Goal: Transaction & Acquisition: Purchase product/service

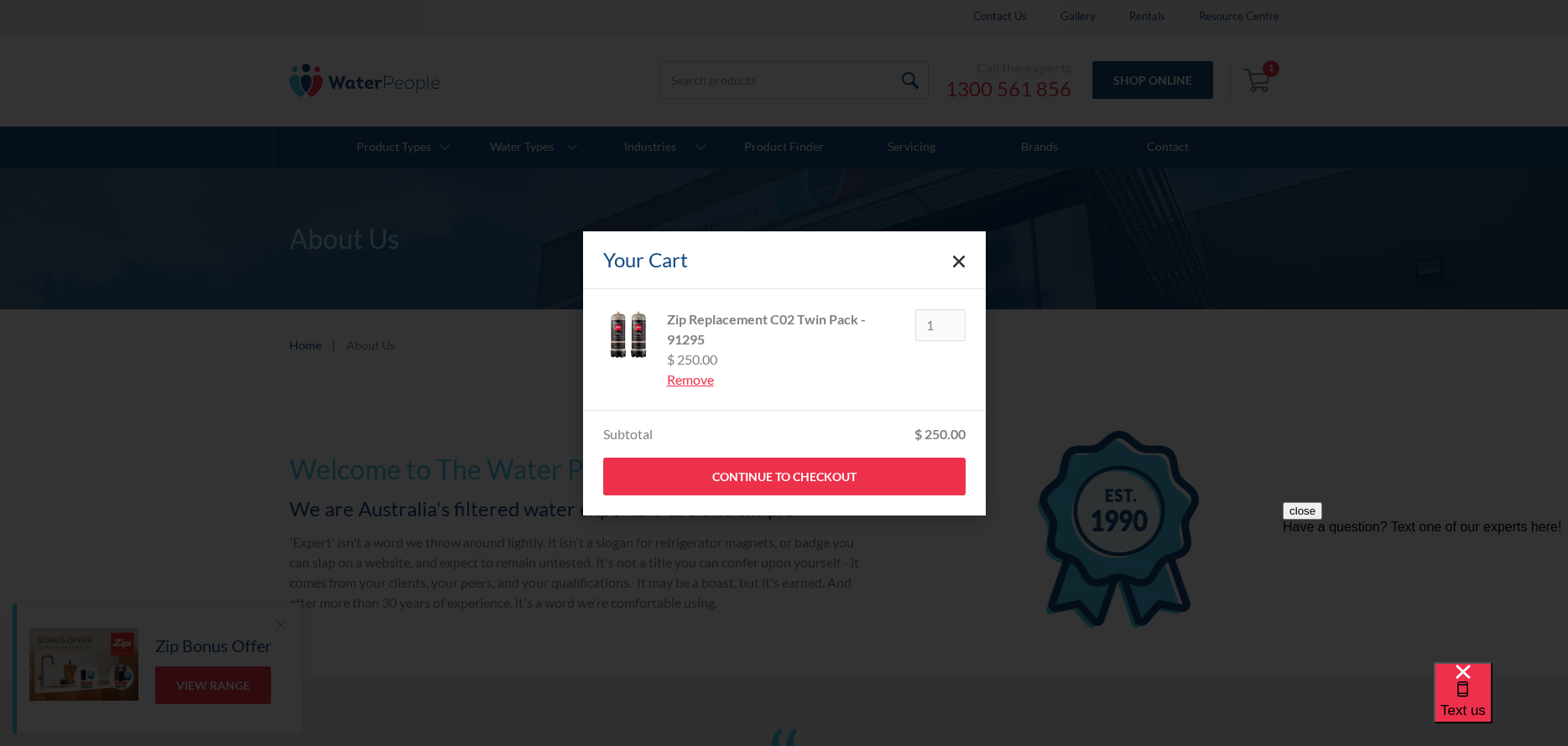
click at [959, 262] on polygon "Close cart" at bounding box center [959, 262] width 13 height 13
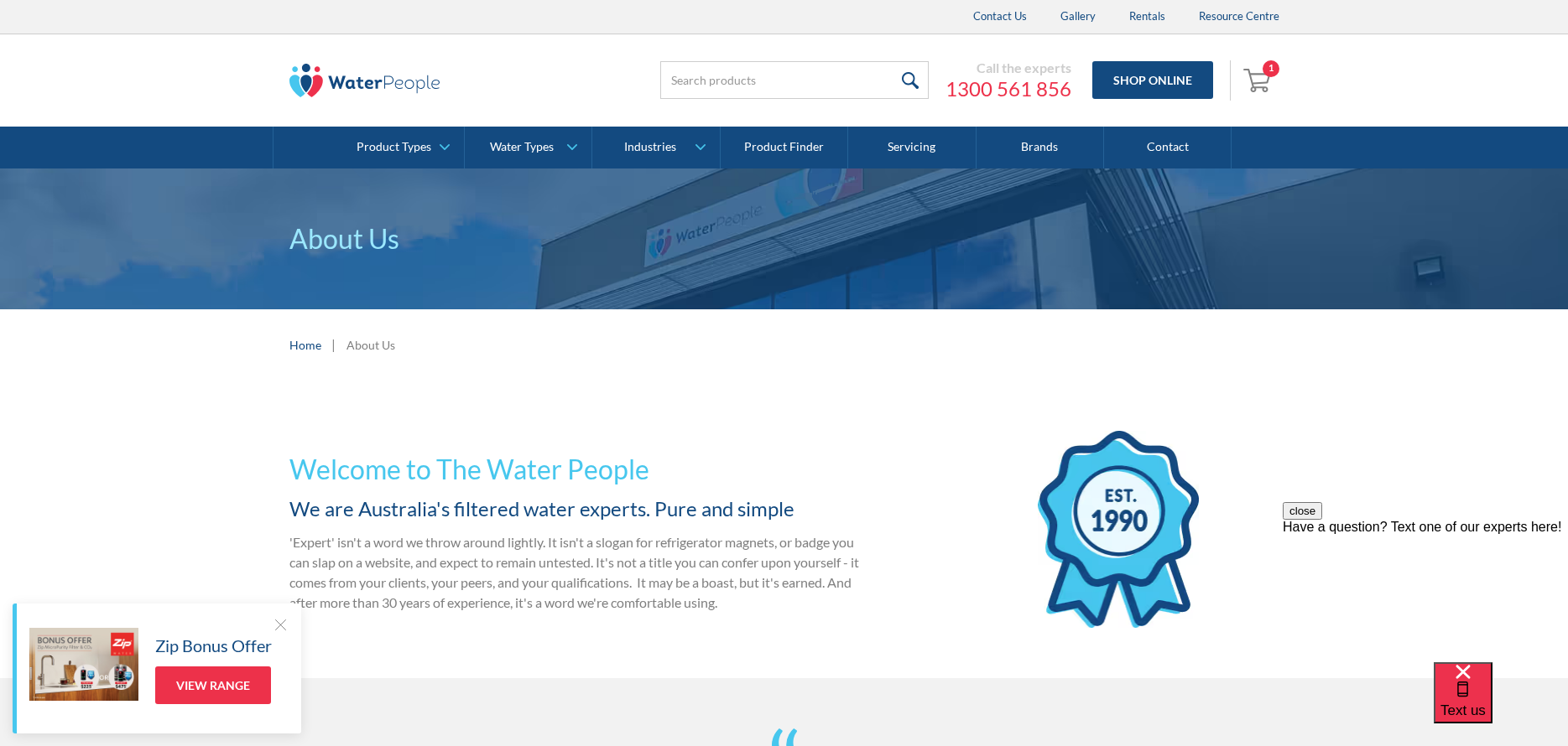
click at [1256, 75] on img "Open cart containing 1 items" at bounding box center [1259, 80] width 32 height 27
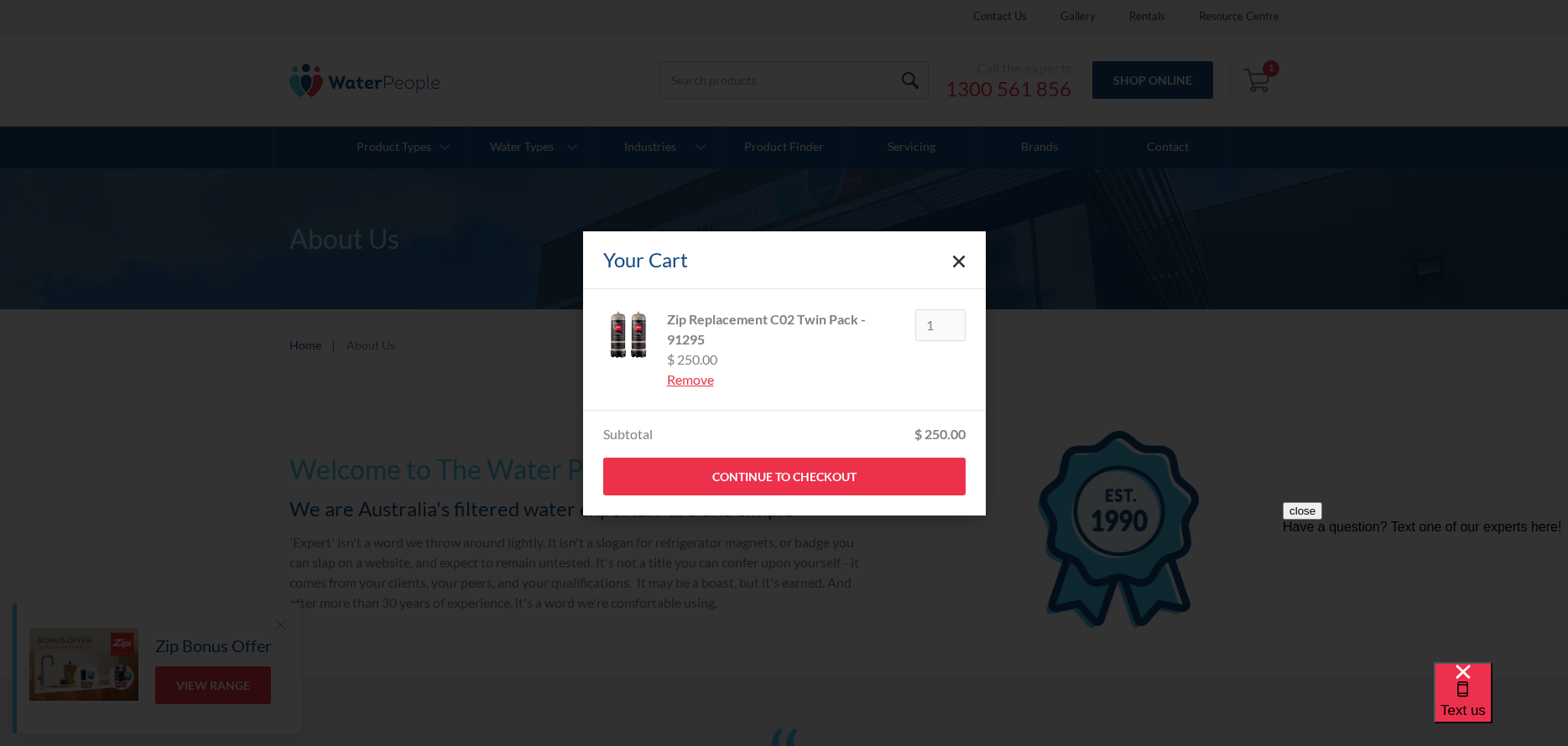
click at [966, 262] on div "Your Cart" at bounding box center [784, 260] width 402 height 58
click at [952, 266] on icon "Close cart" at bounding box center [959, 262] width 13 height 13
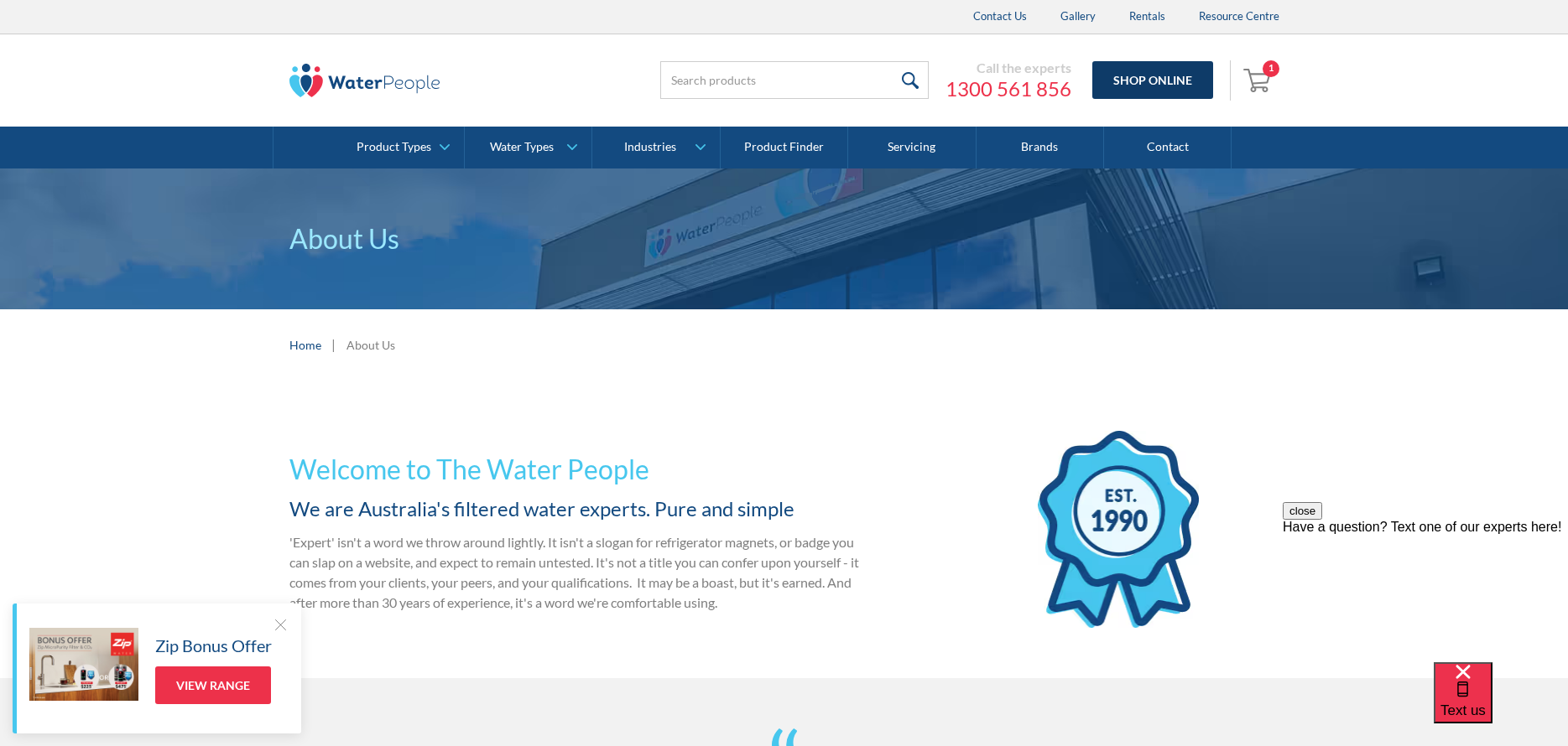
click at [1136, 73] on link "Shop Online" at bounding box center [1152, 80] width 121 height 38
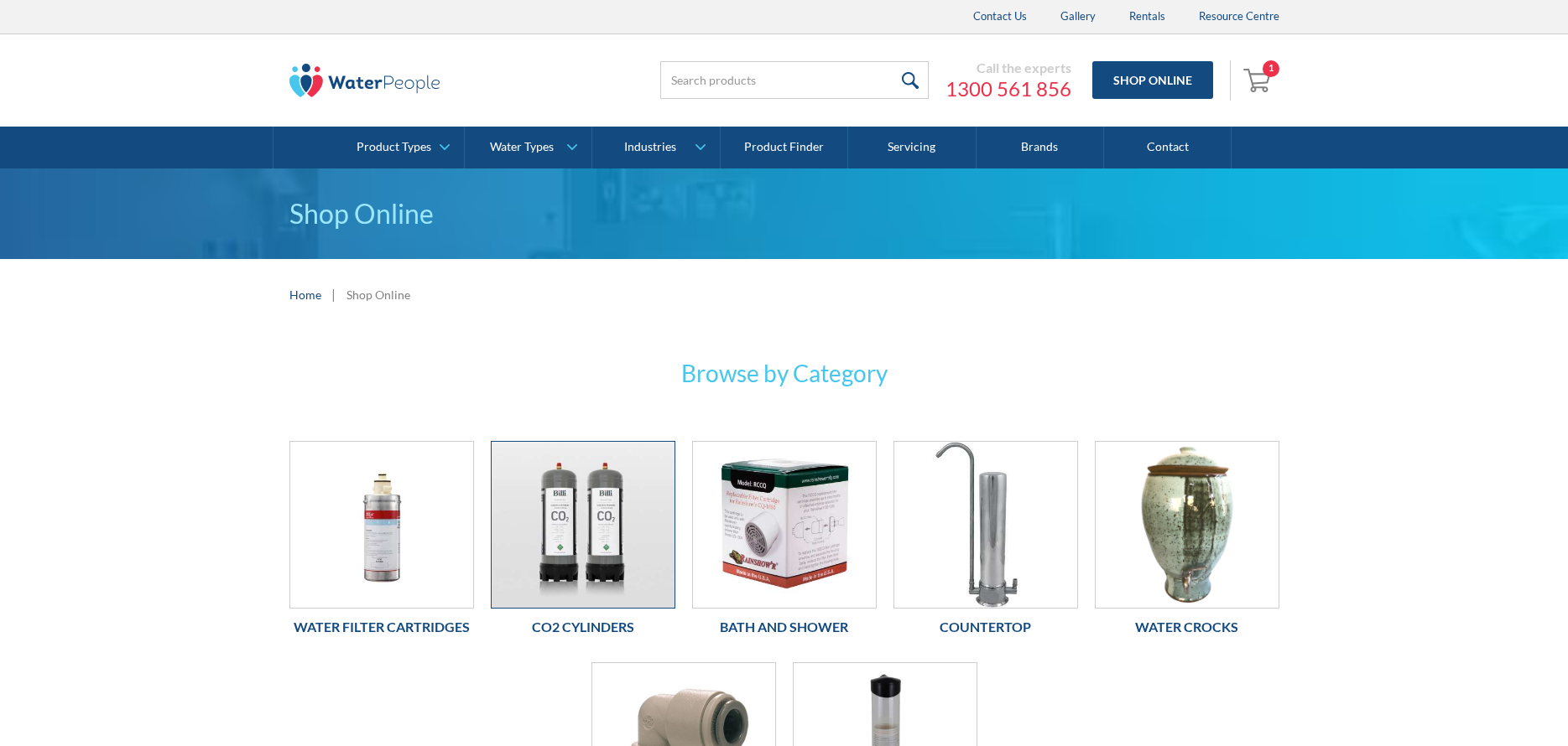
click at [604, 502] on img at bounding box center [583, 524] width 183 height 166
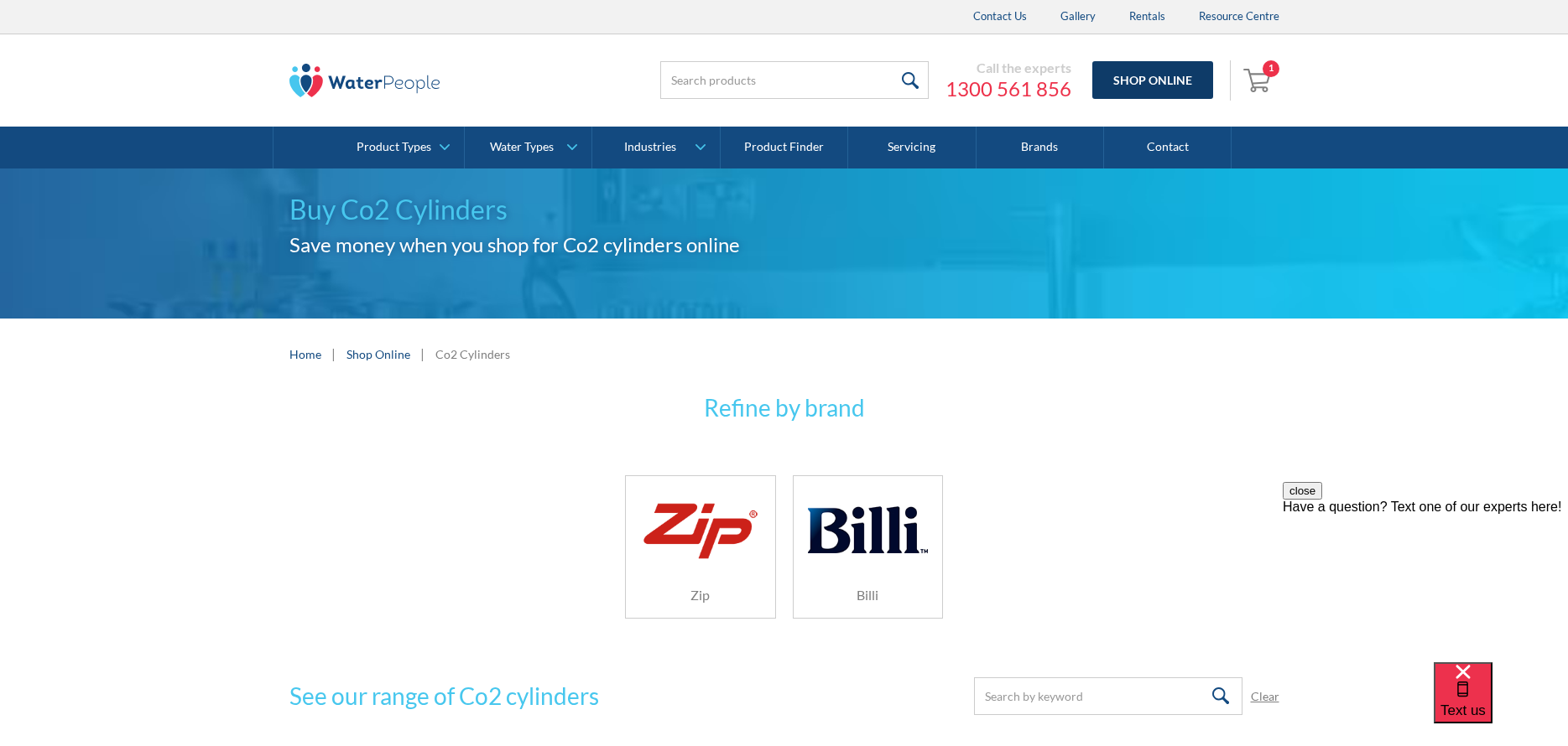
click at [1165, 71] on link "Shop Online" at bounding box center [1152, 80] width 121 height 38
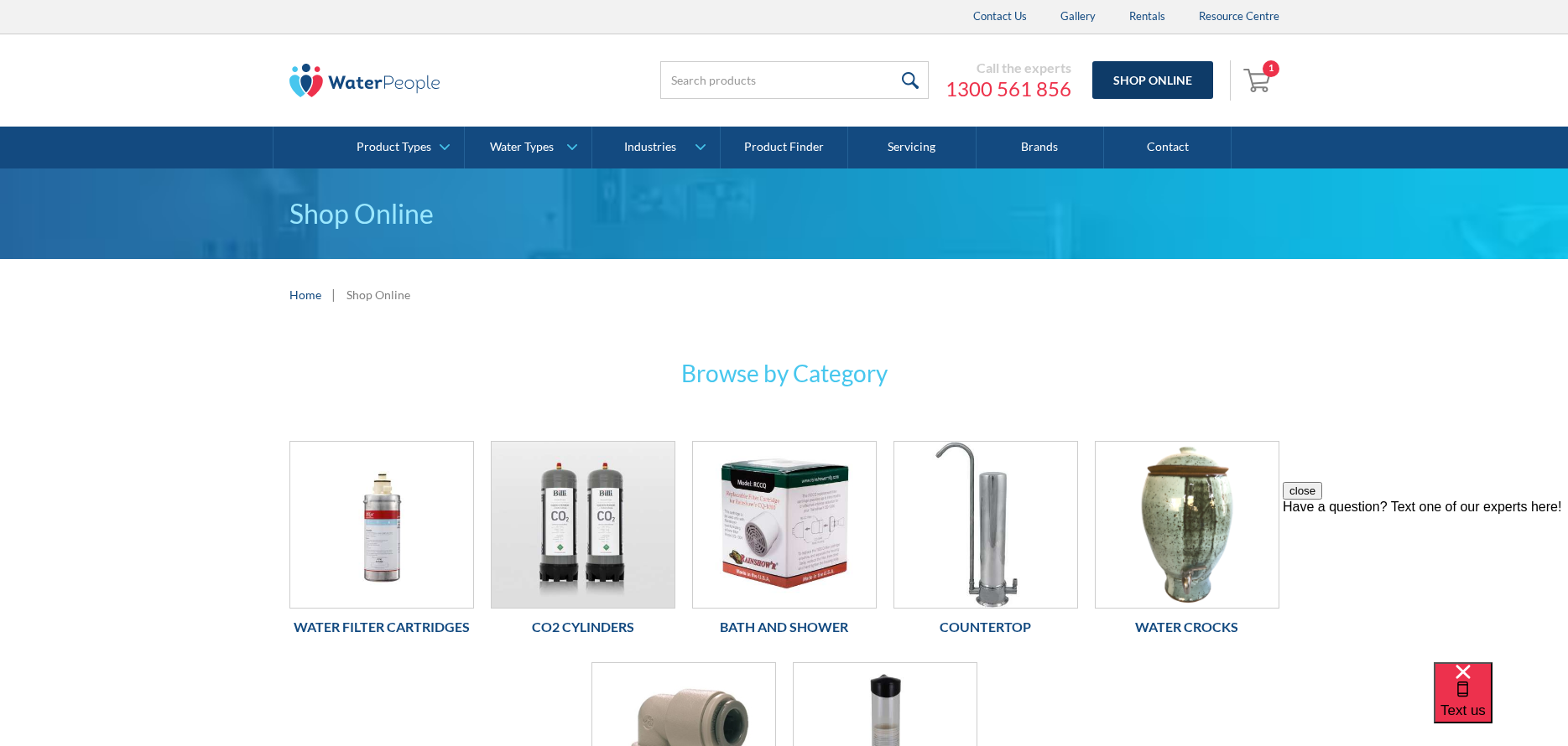
click at [1165, 81] on link "Shop Online" at bounding box center [1152, 80] width 121 height 38
click at [1147, 84] on link "Shop Online" at bounding box center [1152, 80] width 121 height 38
click at [850, 73] on input "search" at bounding box center [795, 80] width 269 height 38
type input "CO2"
click at [892, 61] on input "submit" at bounding box center [910, 80] width 36 height 38
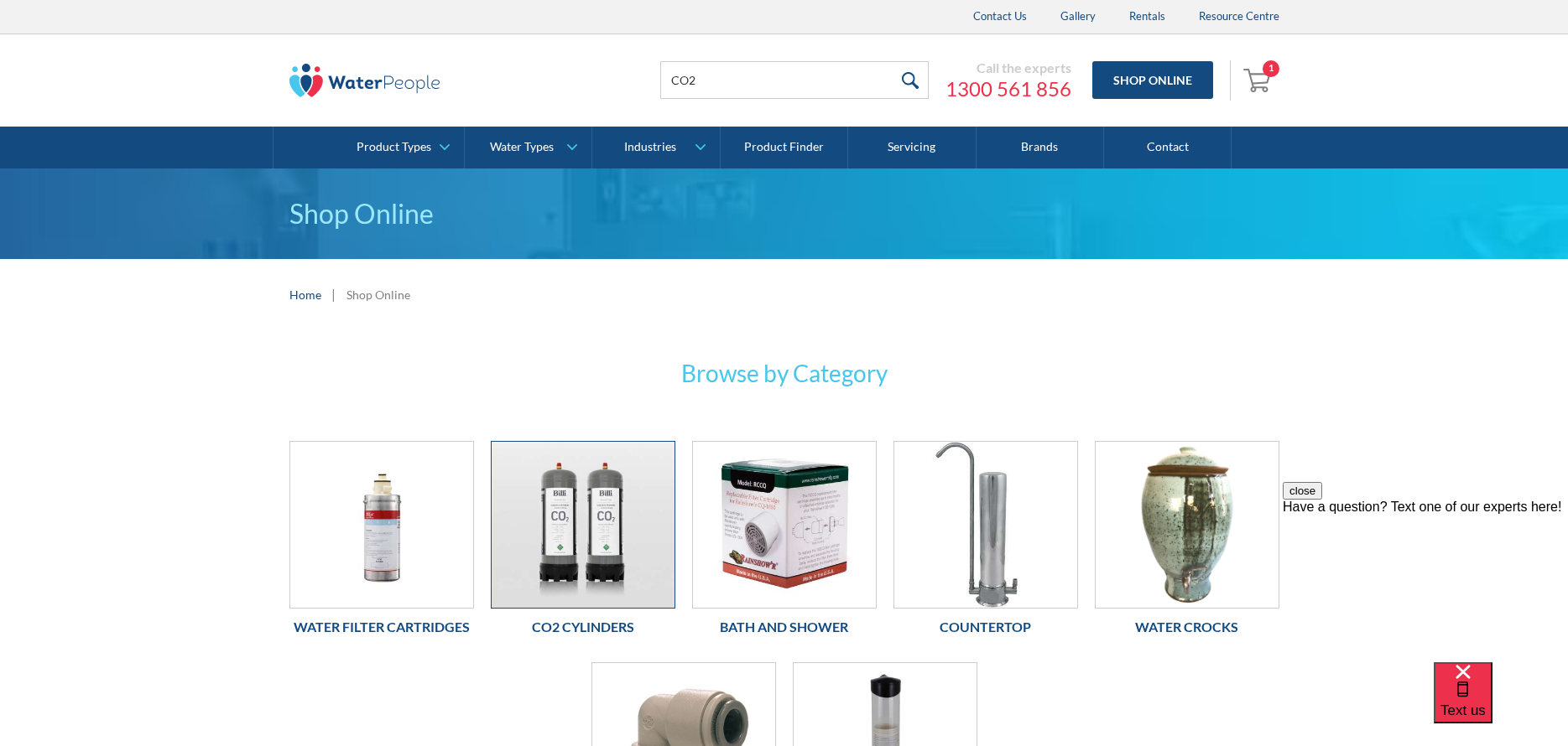
click at [628, 529] on img at bounding box center [583, 524] width 183 height 166
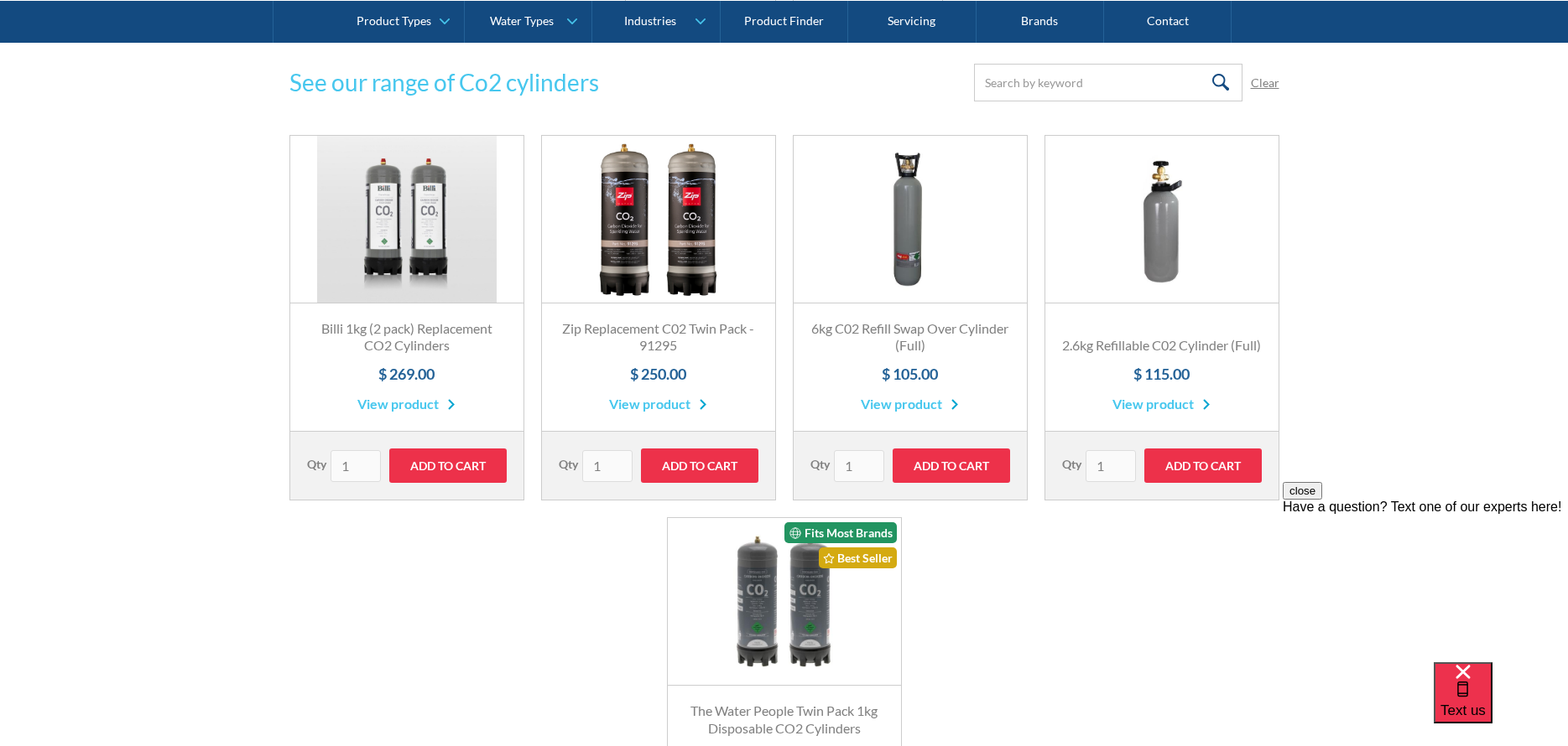
scroll to position [755, 0]
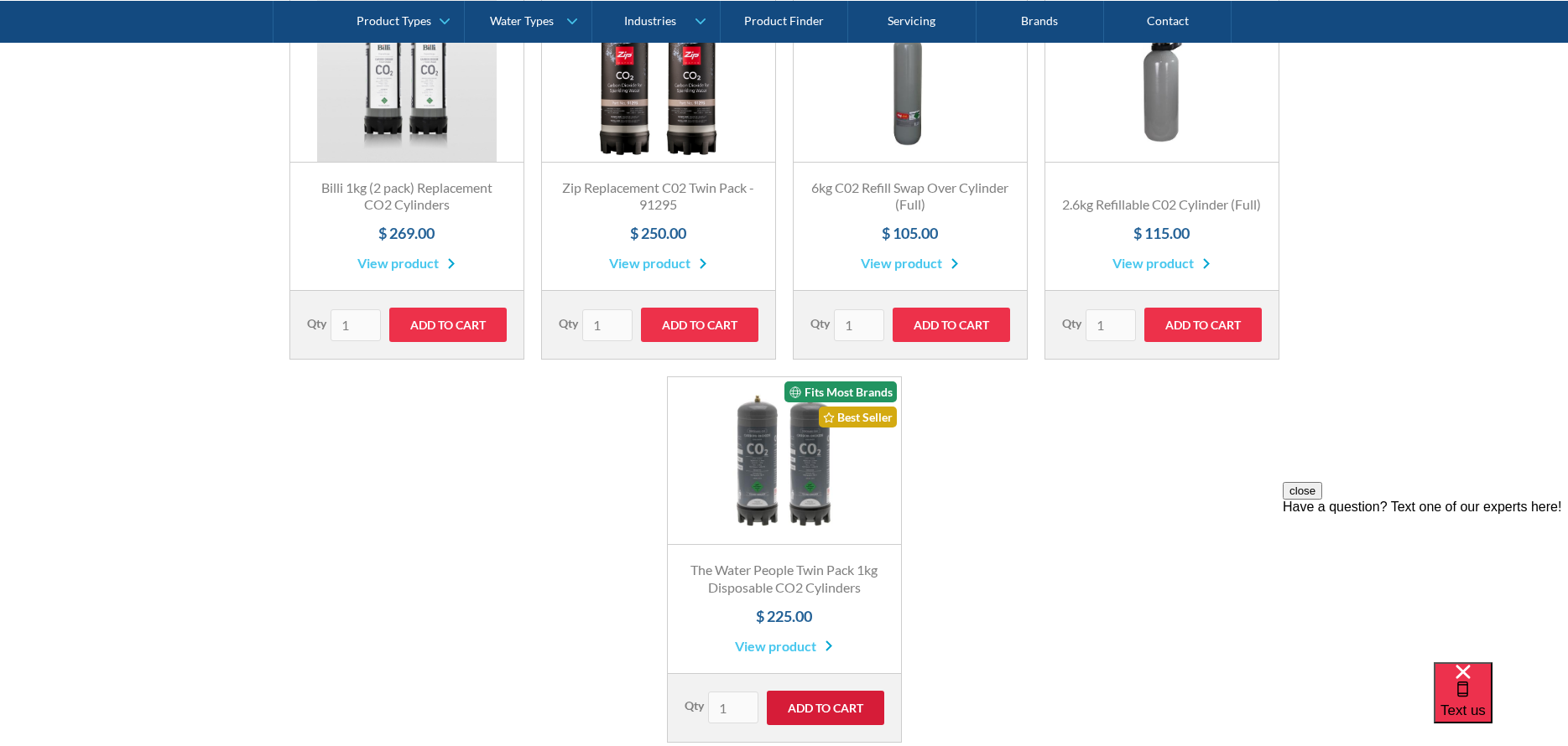
click at [822, 710] on input "Add to Cart" at bounding box center [825, 707] width 117 height 34
type input "Add to Cart"
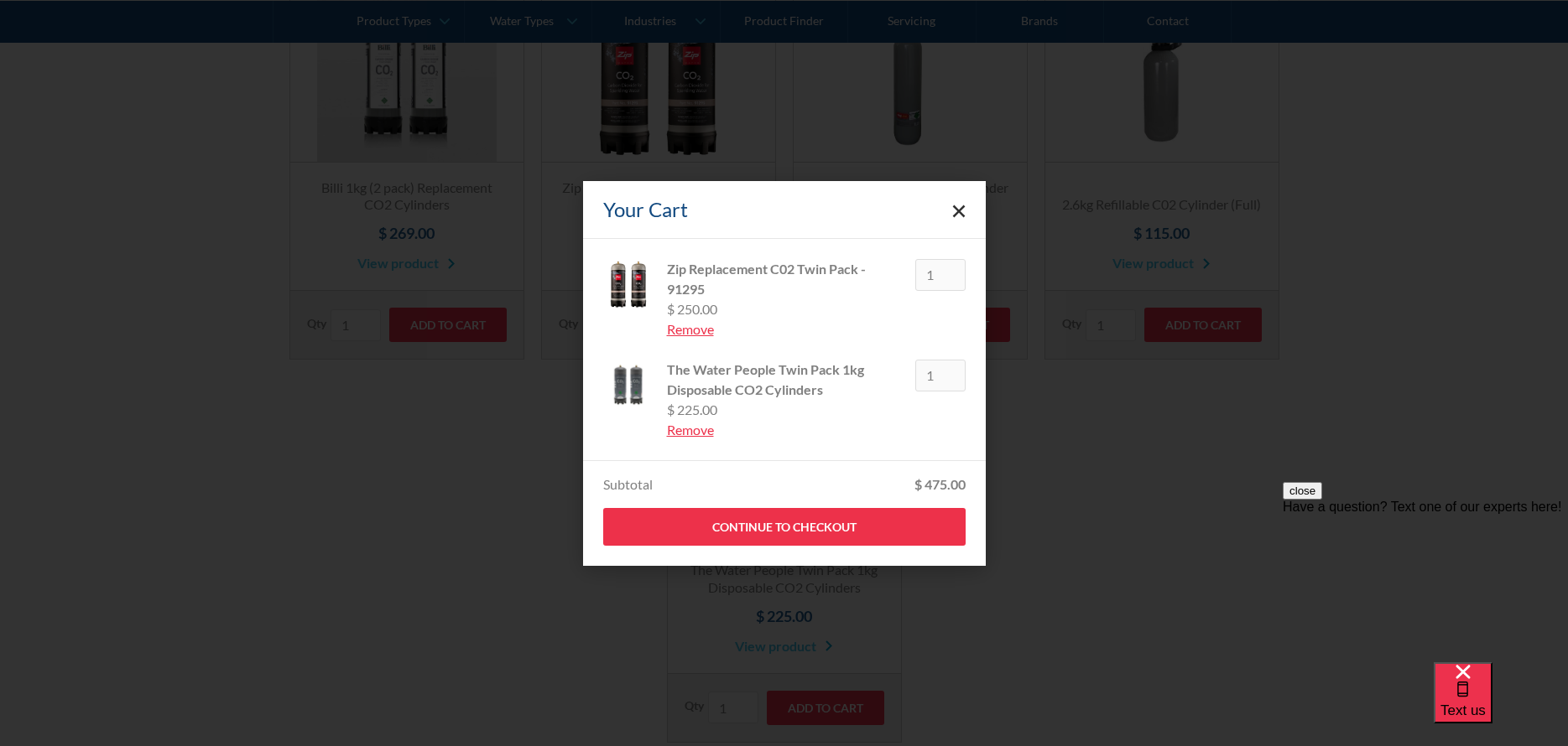
click at [680, 336] on div "Remove" at bounding box center [784, 330] width 235 height 20
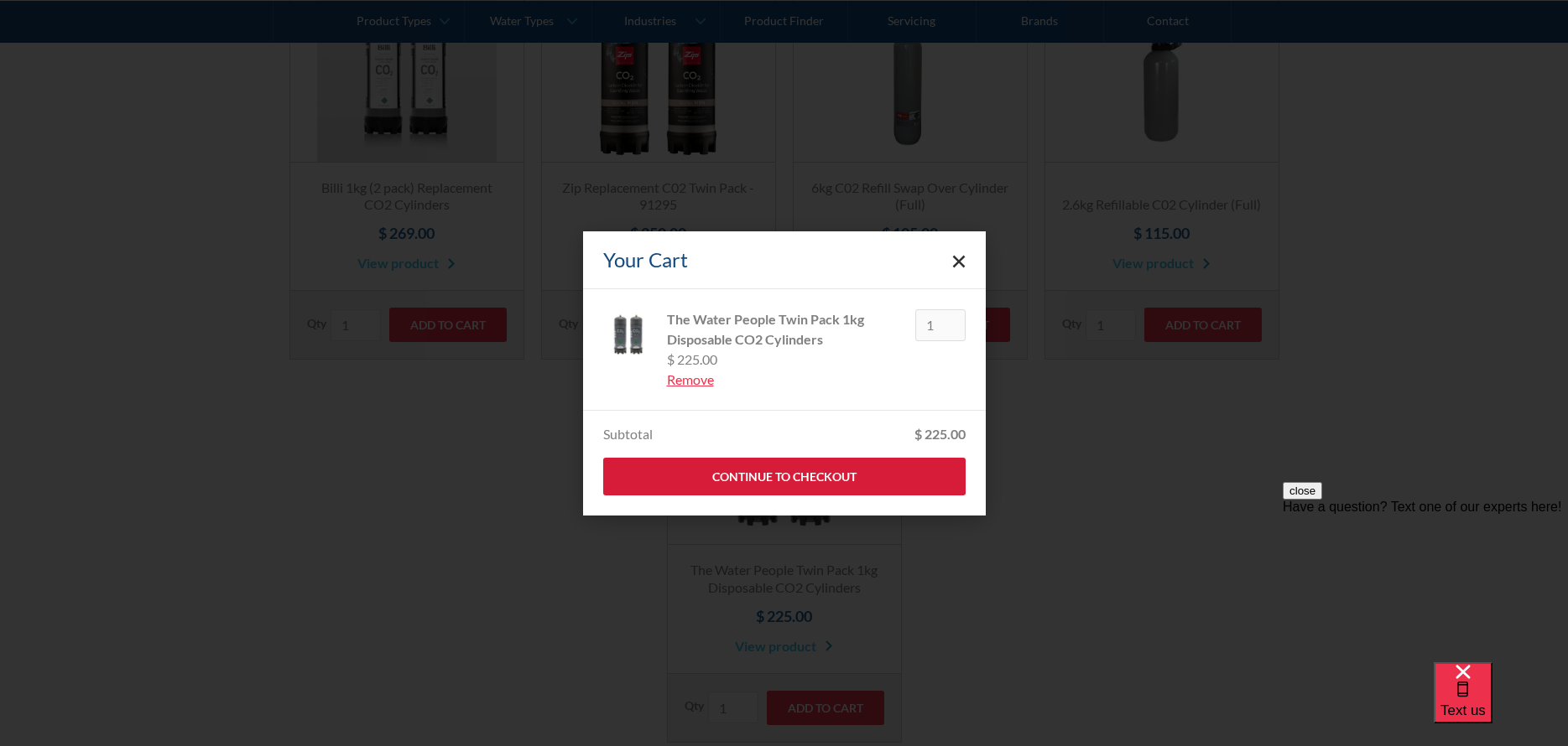
click at [762, 485] on link "Continue to Checkout" at bounding box center [784, 476] width 362 height 38
